Goal: Task Accomplishment & Management: Manage account settings

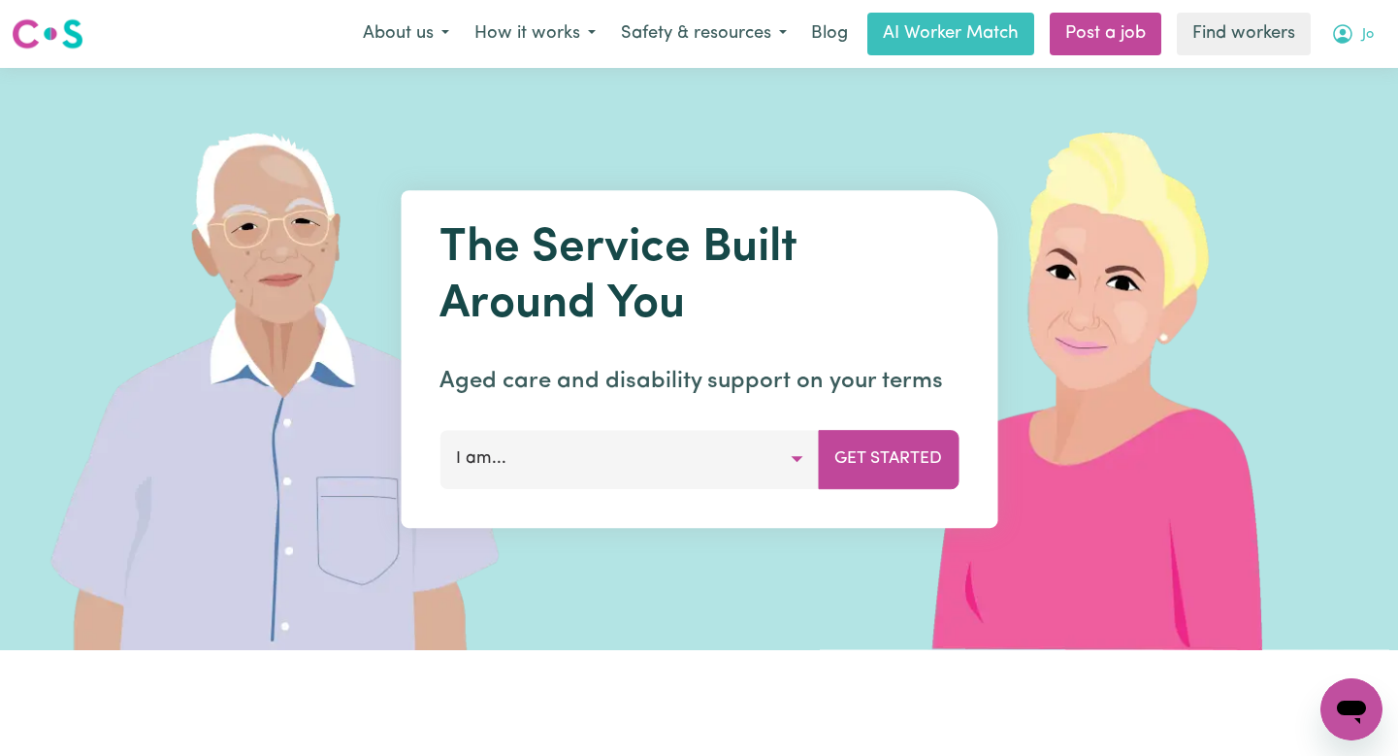
click at [1348, 33] on icon "My Account" at bounding box center [1342, 33] width 23 height 23
click at [1324, 119] on link "Logout" at bounding box center [1308, 111] width 153 height 37
click at [1362, 39] on link "Login" at bounding box center [1353, 34] width 67 height 43
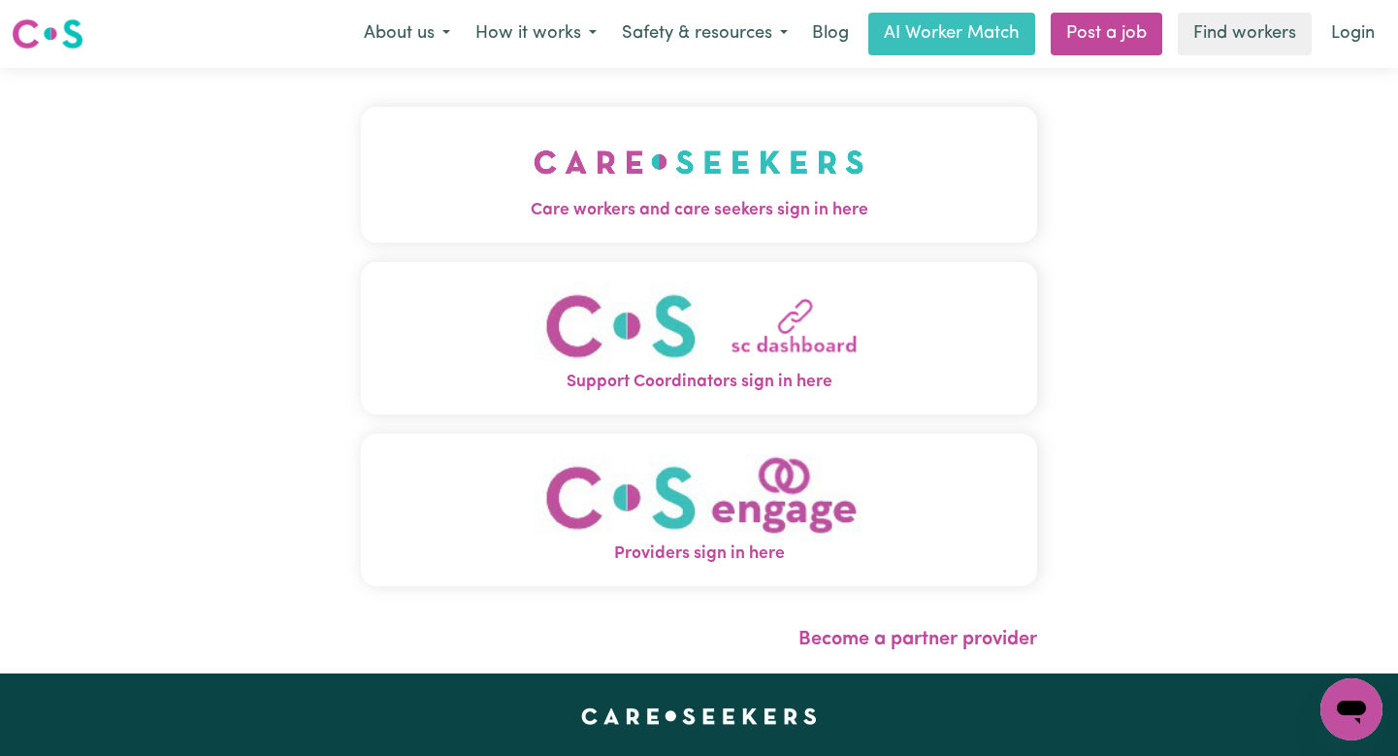
click at [767, 137] on button "Care workers and care seekers sign in here" at bounding box center [699, 175] width 676 height 136
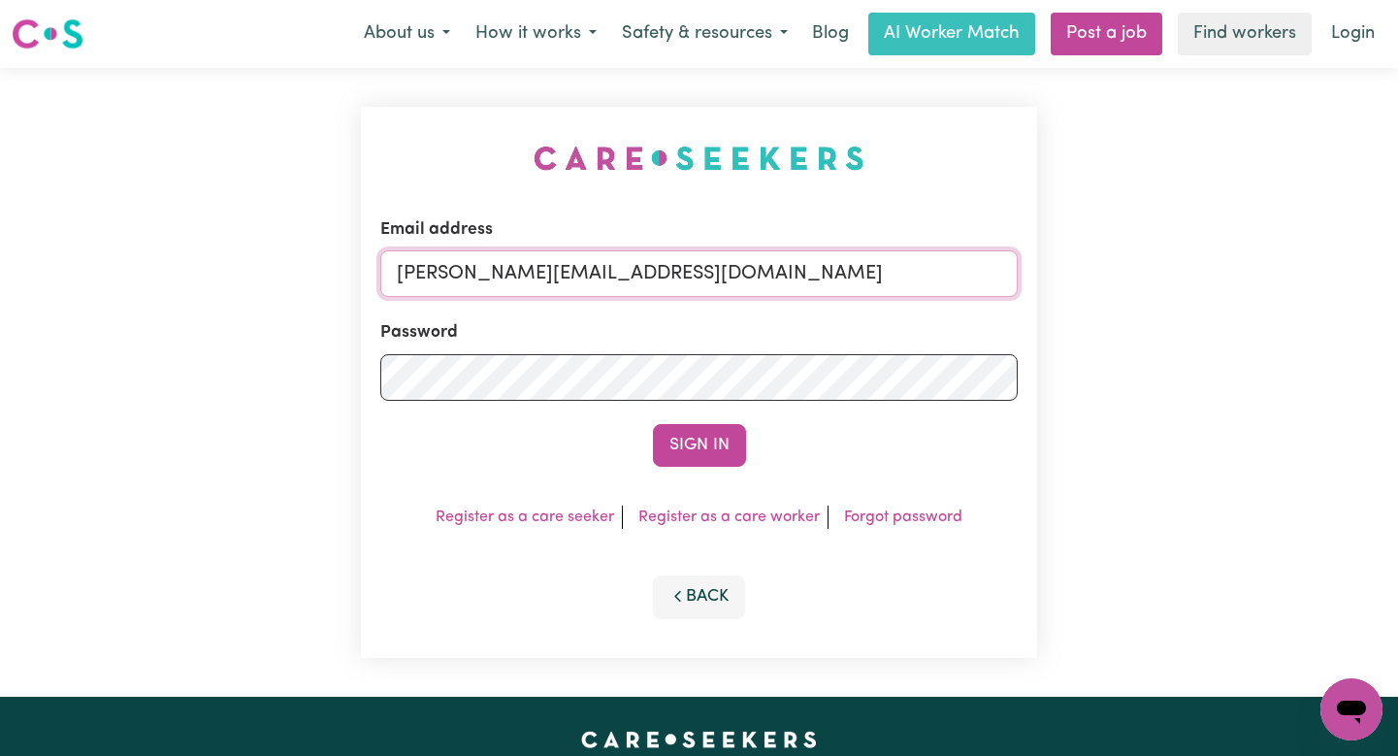
click at [927, 271] on input "[PERSON_NAME][EMAIL_ADDRESS][DOMAIN_NAME]" at bounding box center [699, 273] width 638 height 47
click at [861, 276] on input "[PERSON_NAME][EMAIL_ADDRESS][DOMAIN_NAME]" at bounding box center [699, 273] width 638 height 47
drag, startPoint x: 828, startPoint y: 265, endPoint x: 496, endPoint y: 275, distance: 332.0
click at [496, 275] on input "[EMAIL_ADDRESS][DOMAIN_NAME]" at bounding box center [699, 273] width 638 height 47
type input "[EMAIL_ADDRESS][DOMAIN_NAME]"
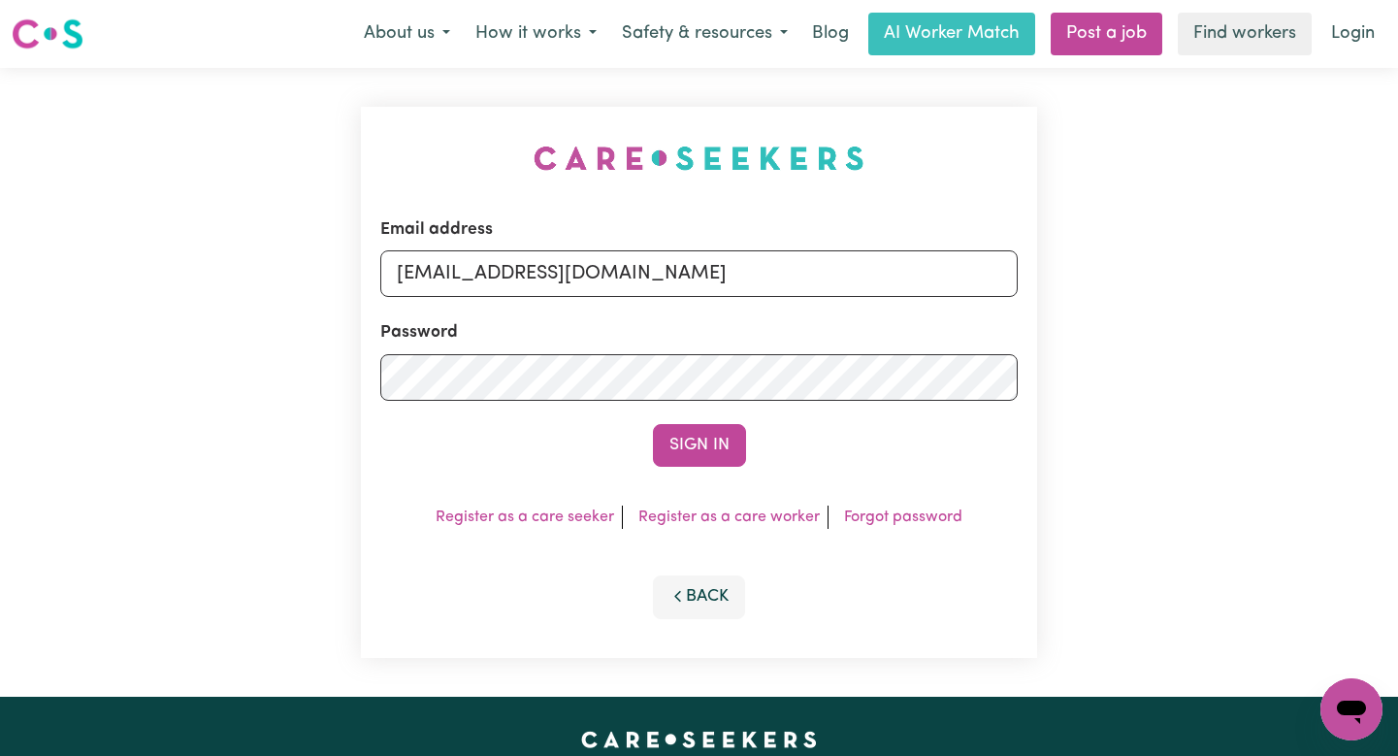
click at [653, 424] on button "Sign In" at bounding box center [699, 445] width 93 height 43
